Goal: Task Accomplishment & Management: Use online tool/utility

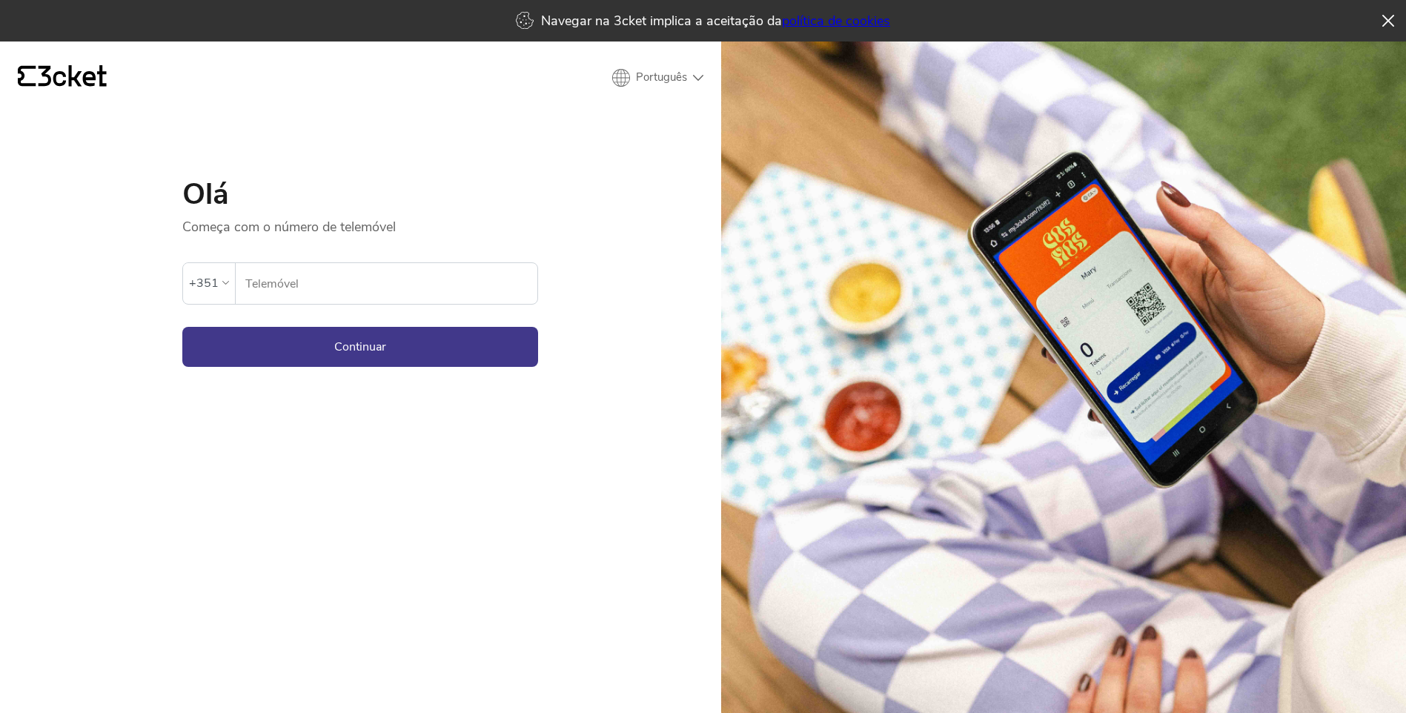
click at [445, 281] on input "Telemóvel" at bounding box center [391, 283] width 293 height 41
type input "911995934"
drag, startPoint x: 681, startPoint y: 256, endPoint x: 610, endPoint y: 290, distance: 79.2
click at [680, 256] on div "{' '} Português English Português Español Olá Começa com o número de telemóvel …" at bounding box center [360, 397] width 721 height 713
click at [425, 348] on button "Continuar" at bounding box center [360, 347] width 356 height 40
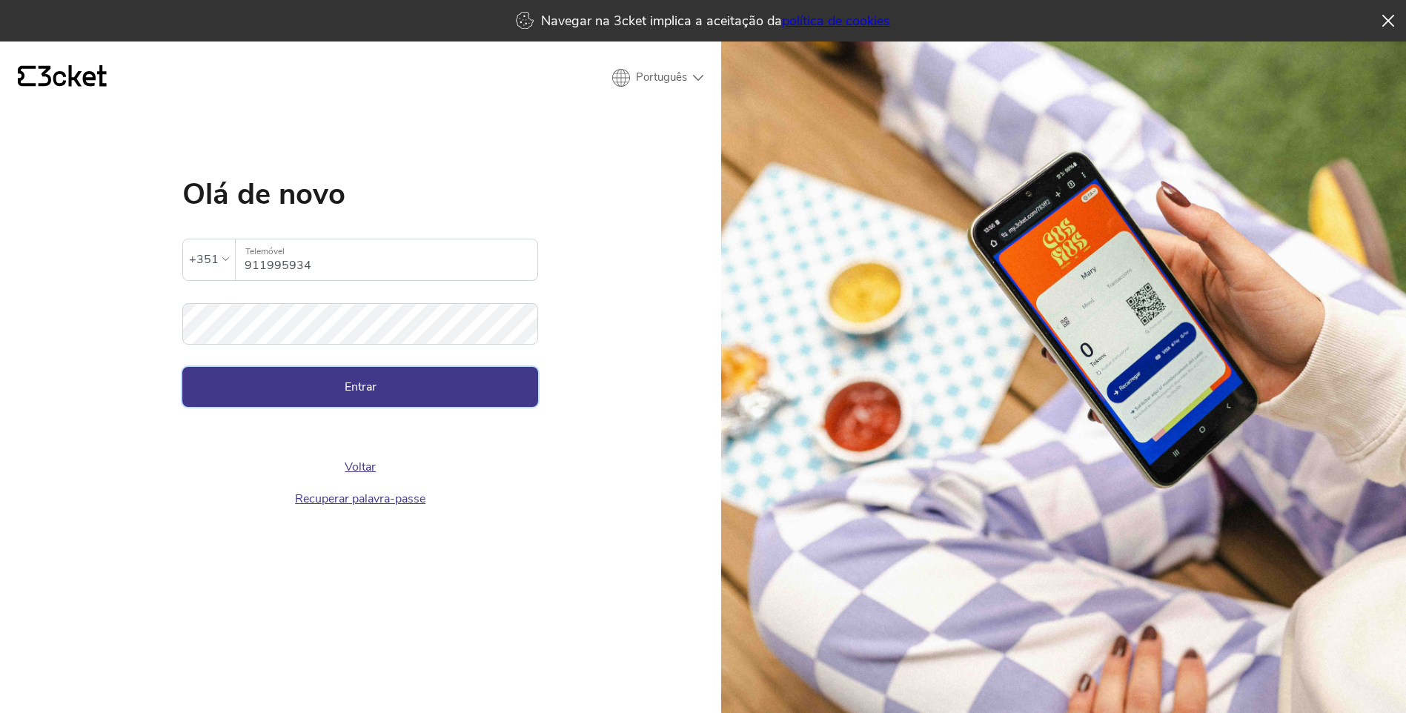
click at [414, 385] on button "Entrar" at bounding box center [360, 387] width 356 height 40
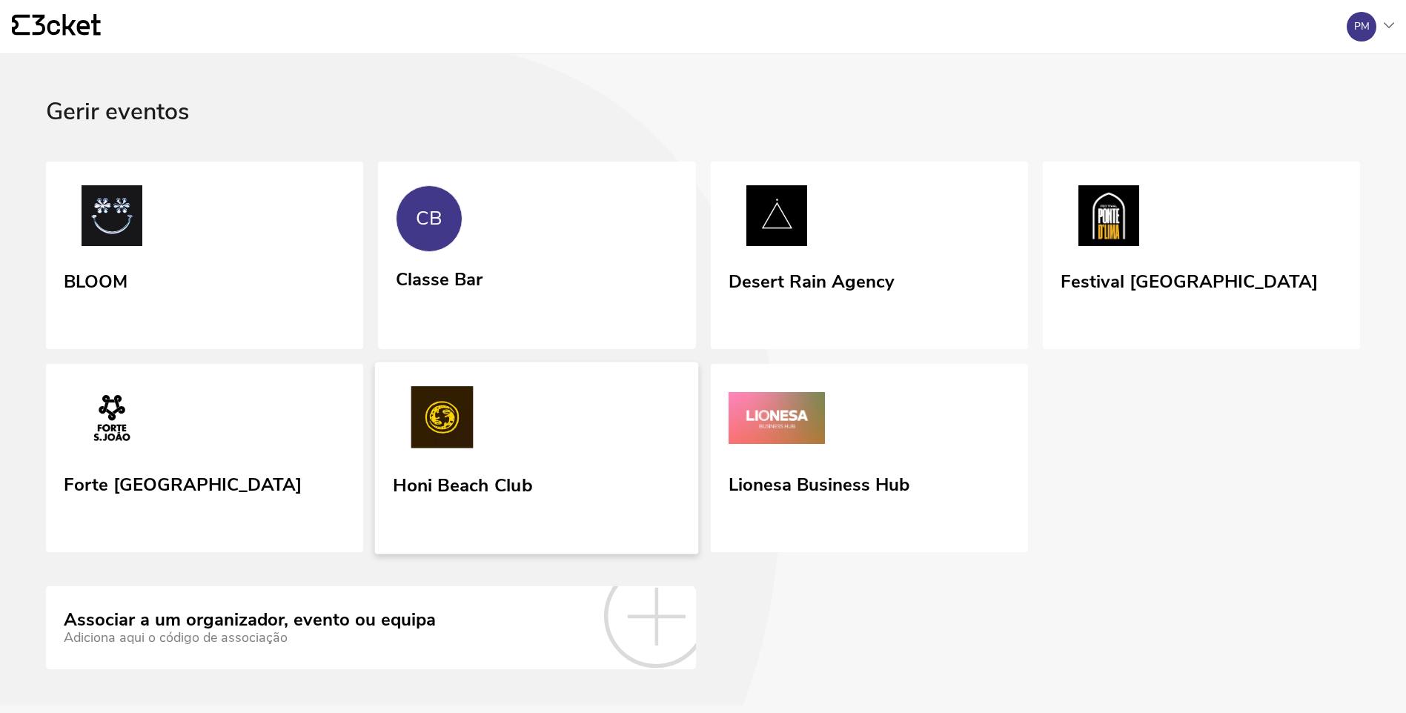
click at [599, 453] on link "Honi Beach Club" at bounding box center [537, 458] width 324 height 192
